Goal: Information Seeking & Learning: Learn about a topic

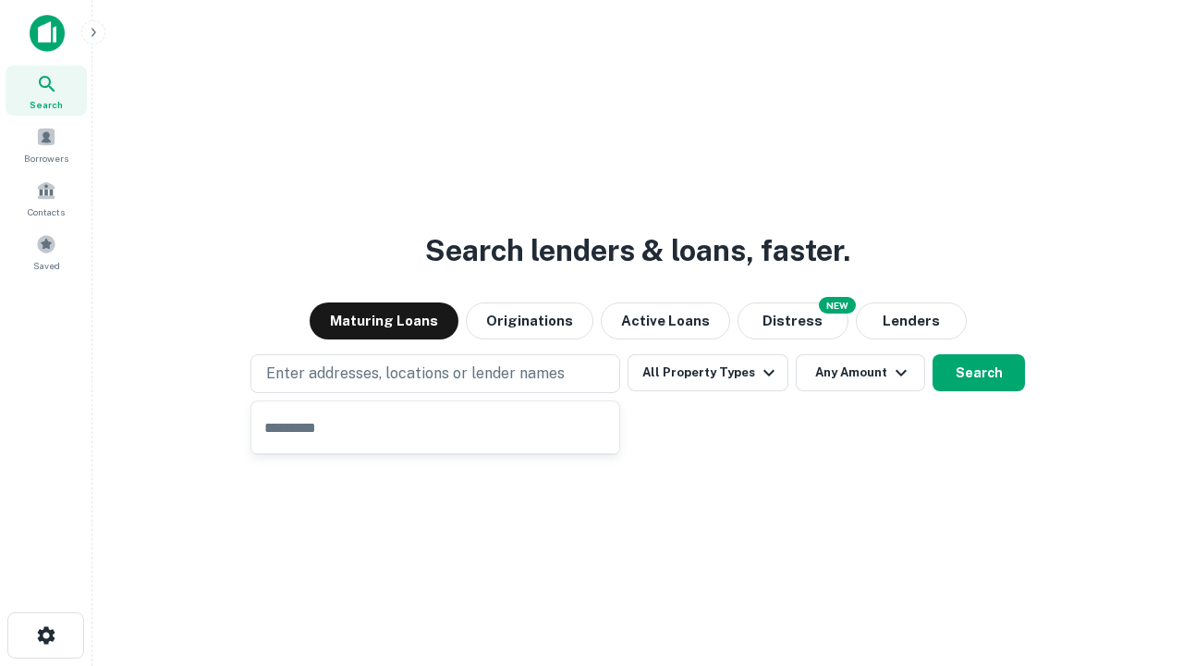
type input "**********"
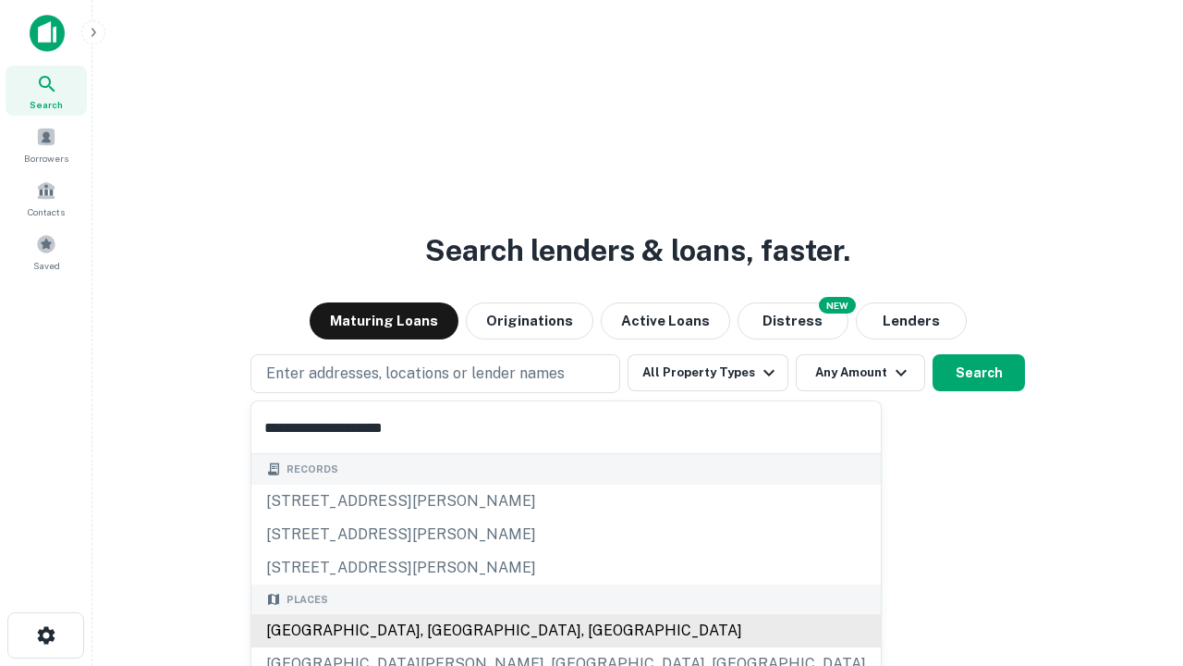
click at [442, 631] on div "[GEOGRAPHIC_DATA], [GEOGRAPHIC_DATA], [GEOGRAPHIC_DATA]" at bounding box center [566, 630] width 630 height 33
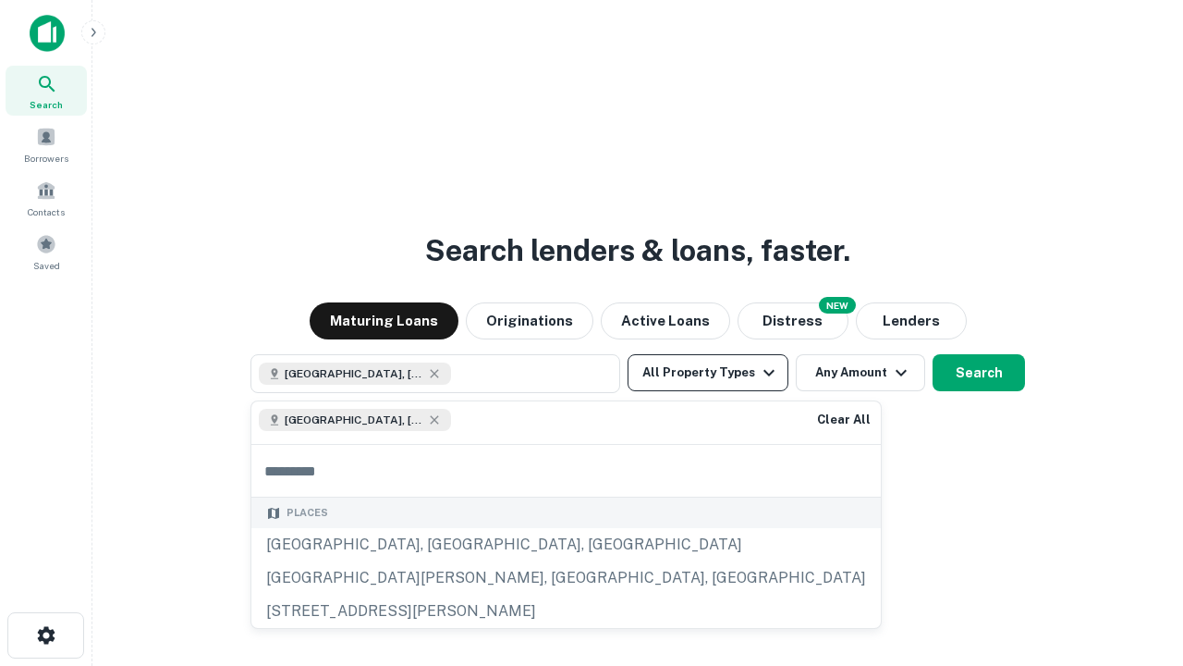
click at [708, 373] on button "All Property Types" at bounding box center [708, 372] width 161 height 37
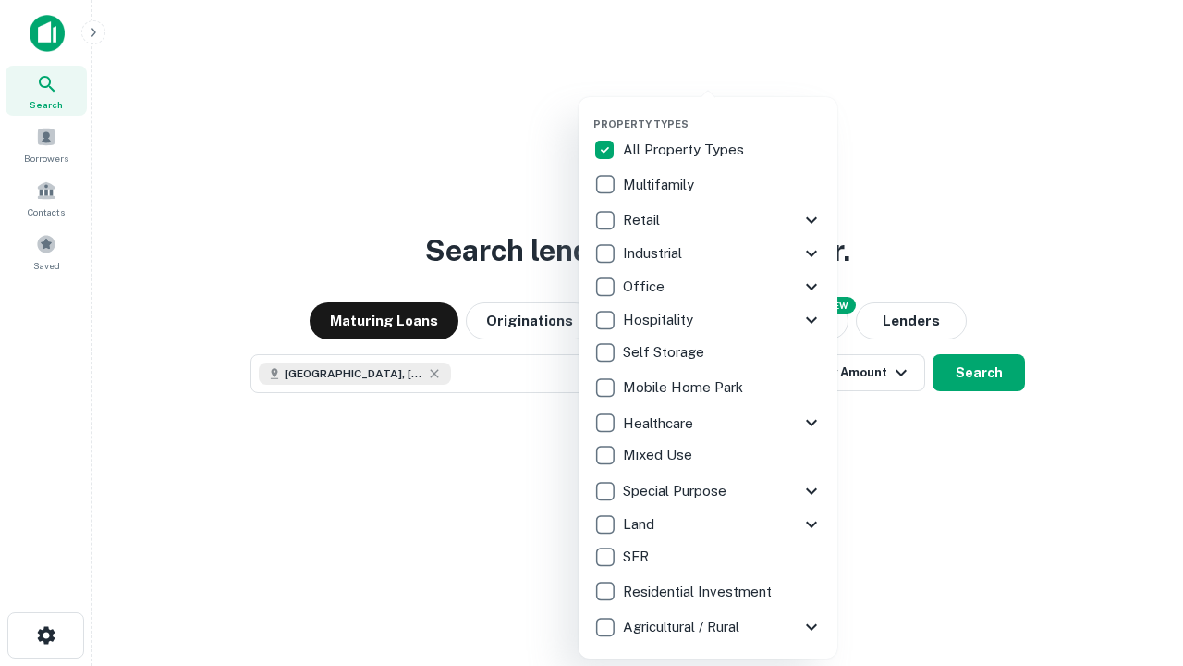
click at [723, 112] on button "button" at bounding box center [723, 112] width 259 height 1
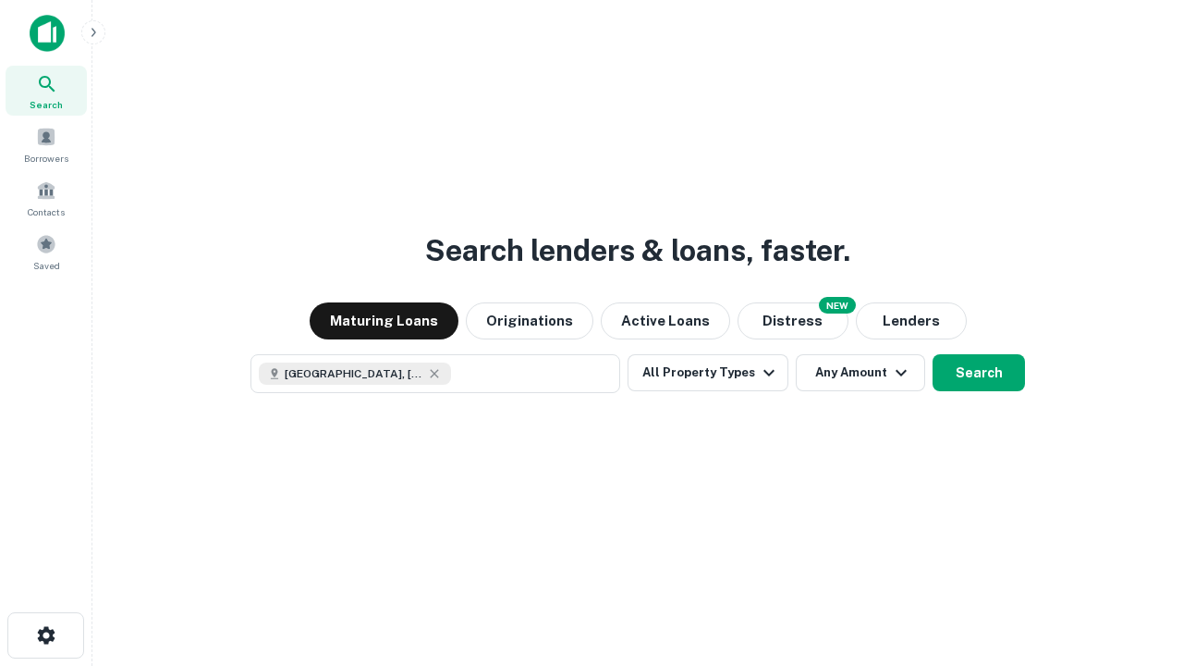
scroll to position [30, 0]
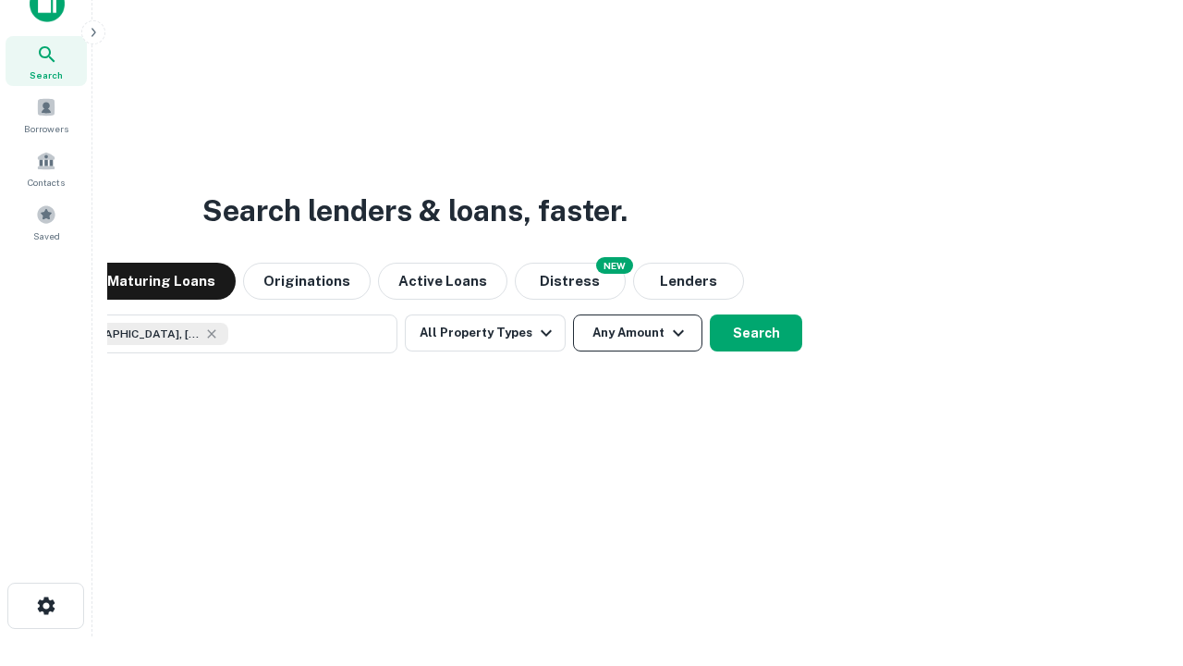
click at [573, 314] on button "Any Amount" at bounding box center [637, 332] width 129 height 37
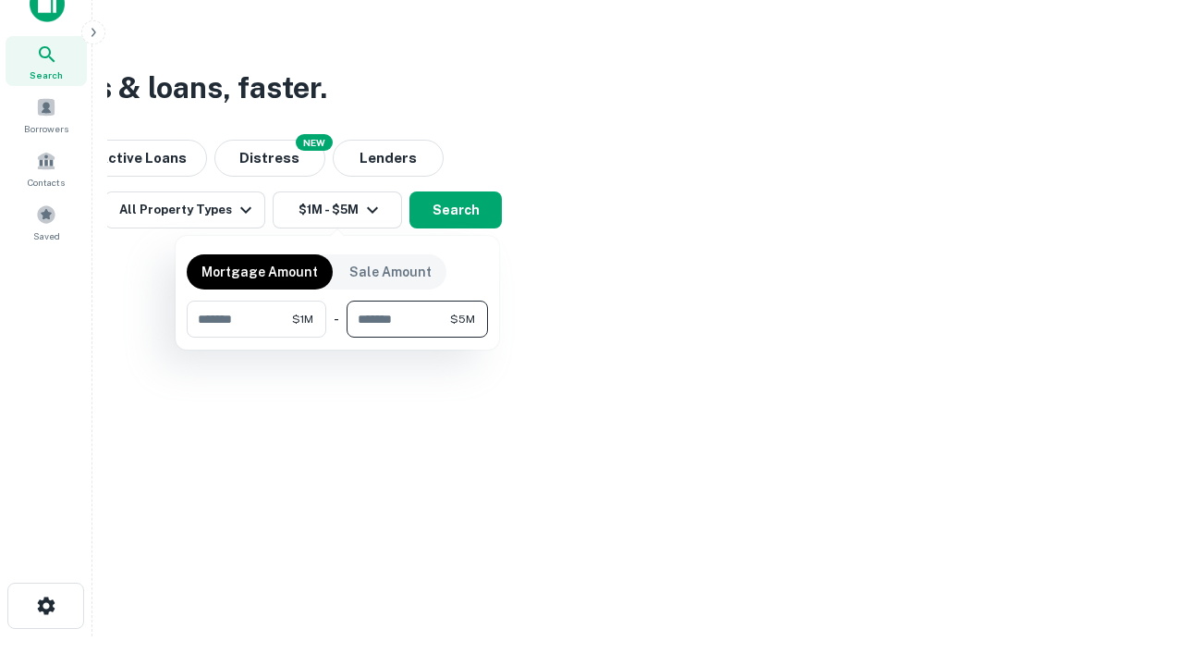
type input "*******"
click at [337, 337] on button "button" at bounding box center [337, 337] width 301 height 1
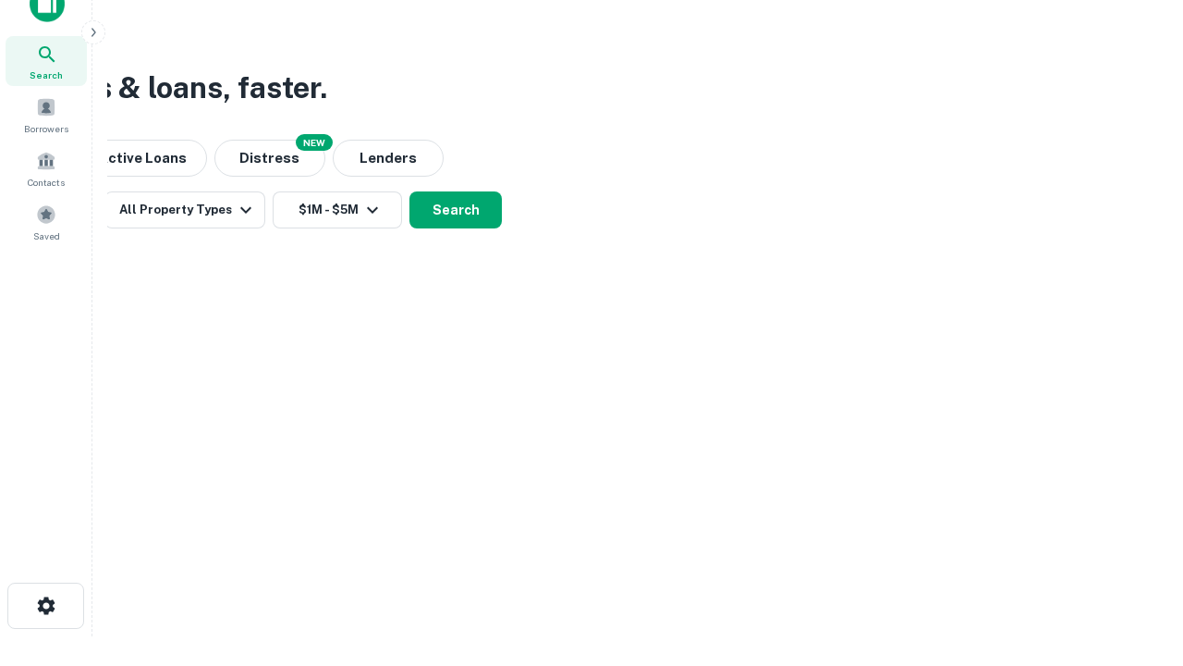
scroll to position [30, 0]
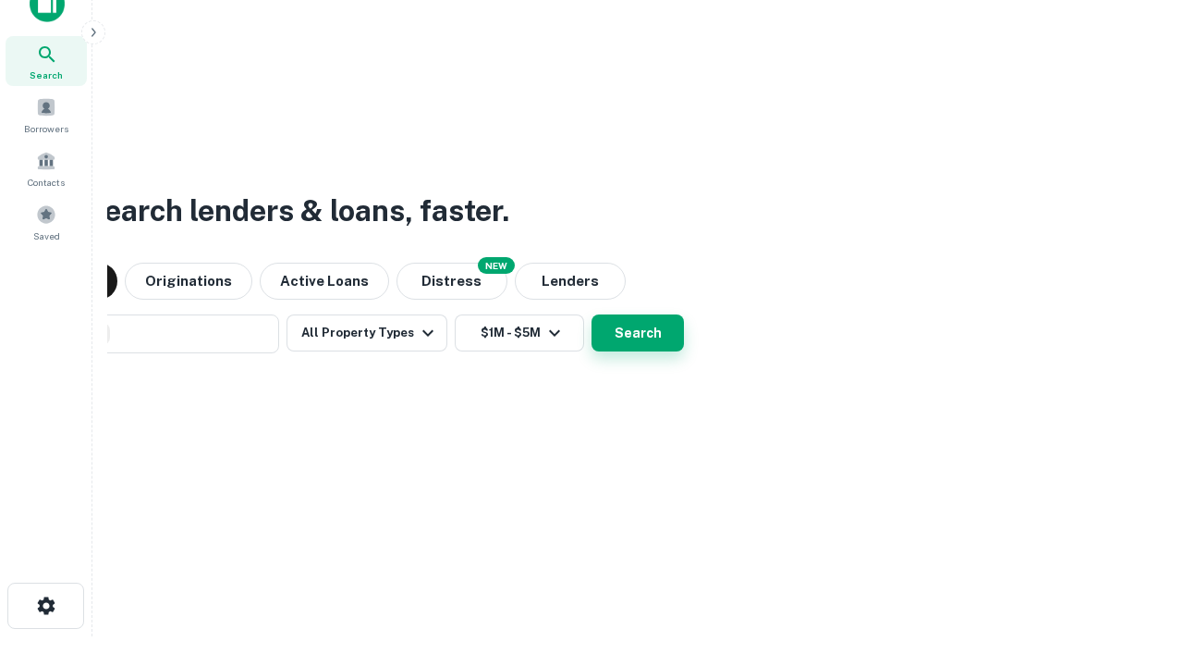
click at [592, 314] on button "Search" at bounding box center [638, 332] width 92 height 37
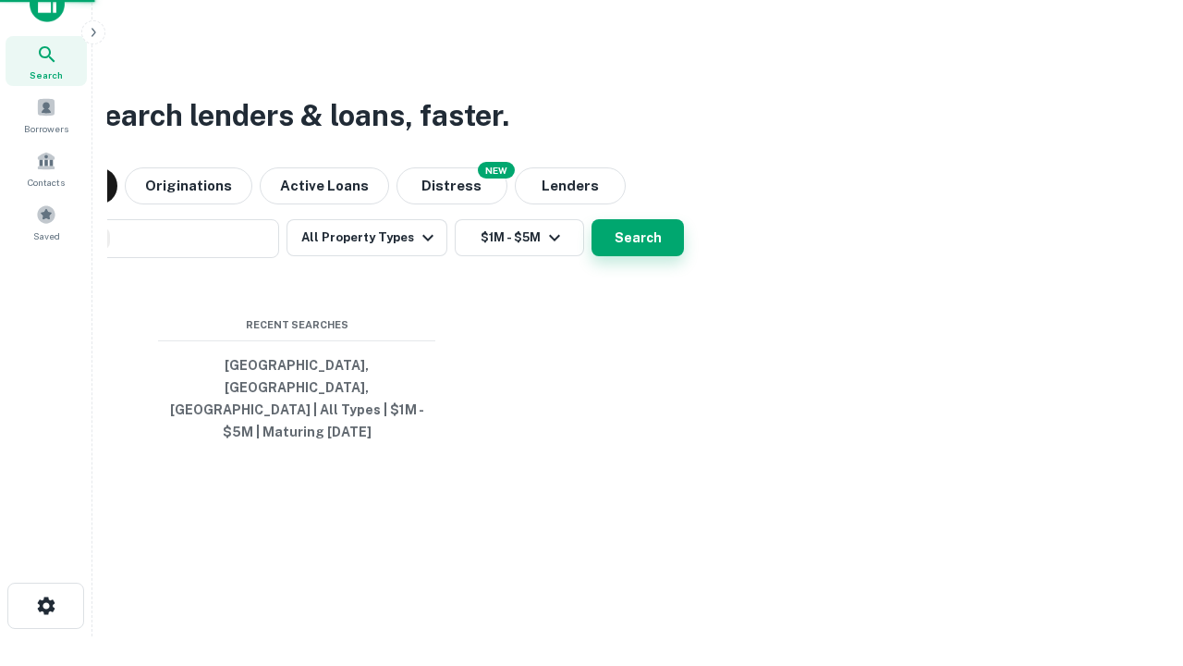
scroll to position [60, 523]
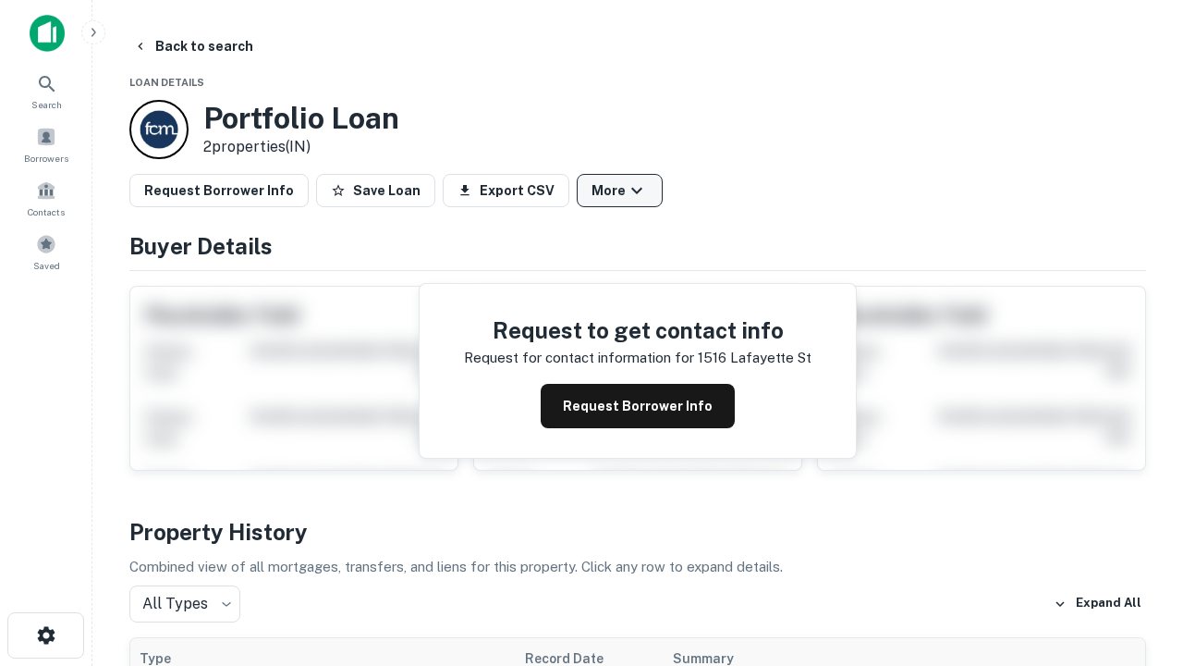
click at [619, 190] on button "More" at bounding box center [620, 190] width 86 height 33
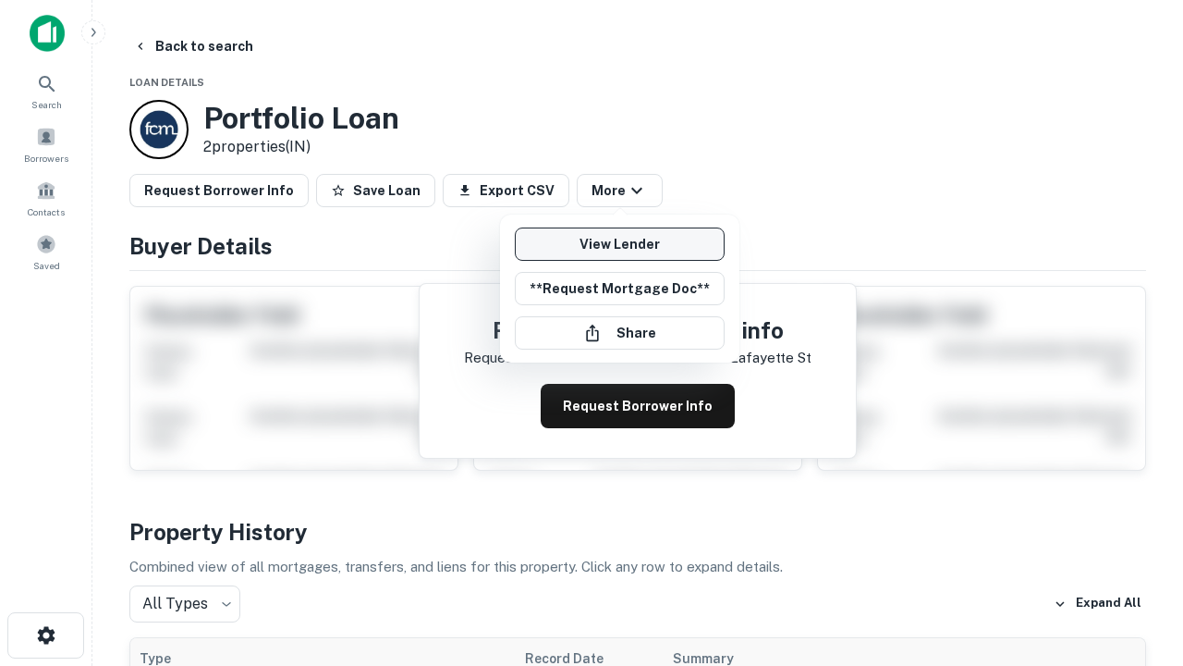
click at [619, 244] on link "View Lender" at bounding box center [620, 243] width 210 height 33
